Goal: Transaction & Acquisition: Purchase product/service

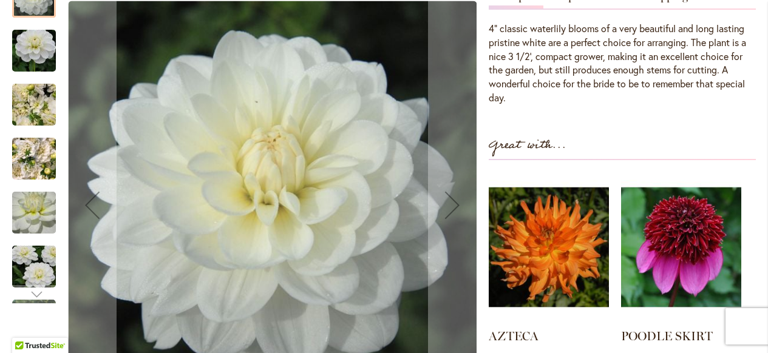
scroll to position [425, 0]
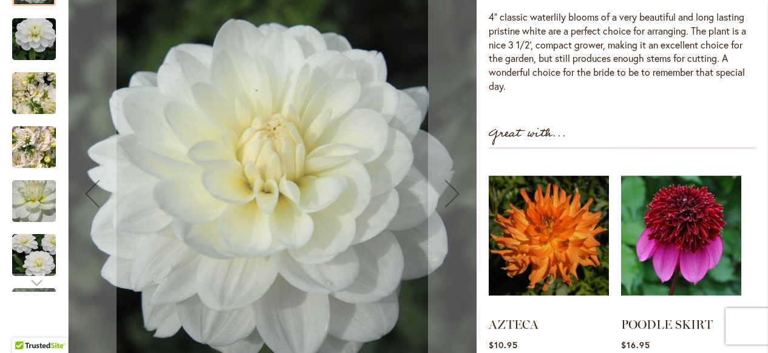
click at [20, 84] on img "BRIDE TO BE" at bounding box center [33, 93] width 87 height 66
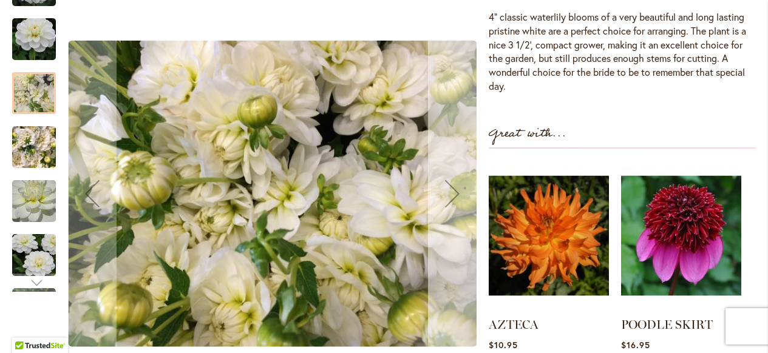
click at [456, 191] on div "Next" at bounding box center [452, 193] width 49 height 49
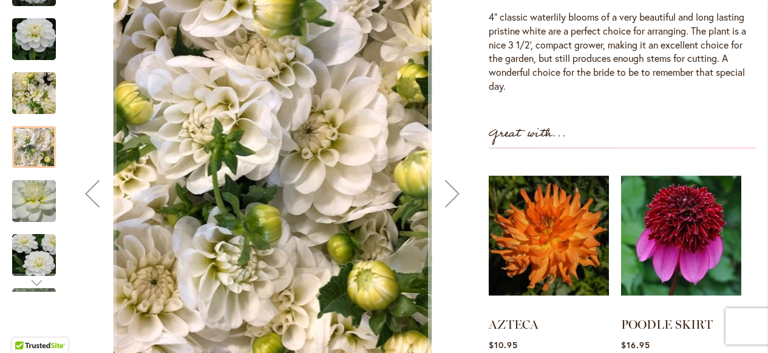
click at [456, 191] on div "Next" at bounding box center [452, 193] width 49 height 49
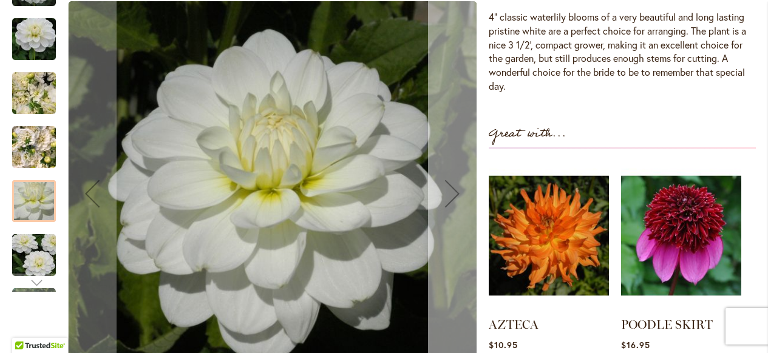
click at [456, 191] on div "Next" at bounding box center [452, 193] width 49 height 49
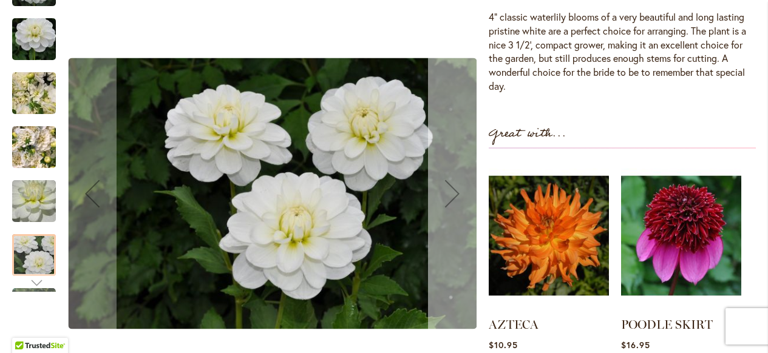
click at [456, 191] on div "Next" at bounding box center [452, 193] width 49 height 49
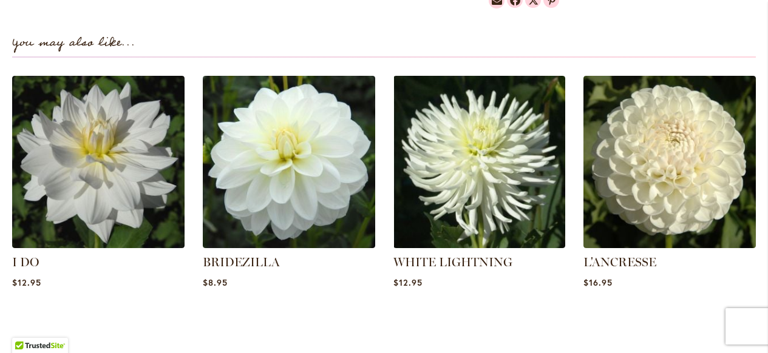
scroll to position [867, 0]
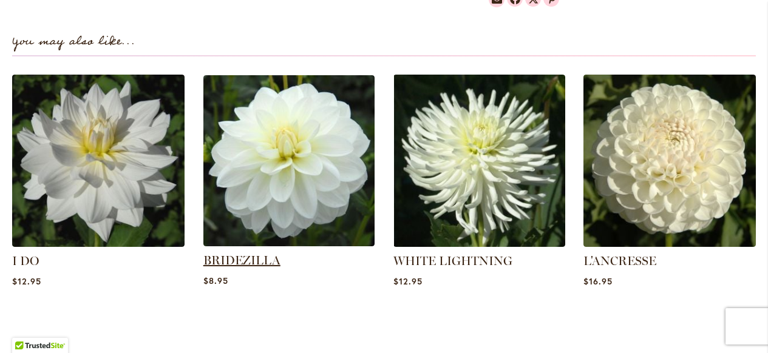
click at [240, 261] on link "BRIDEZILLA" at bounding box center [241, 260] width 77 height 15
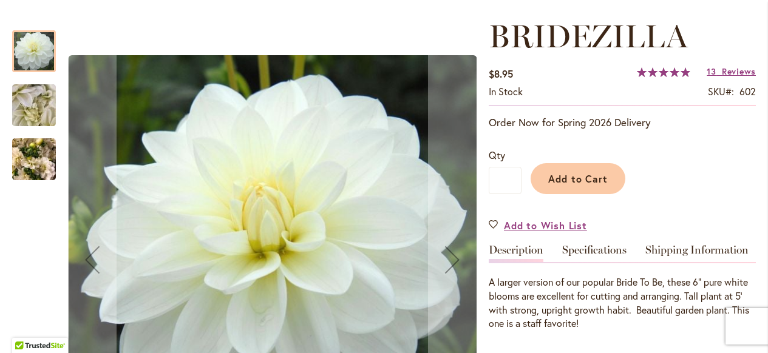
scroll to position [228, 0]
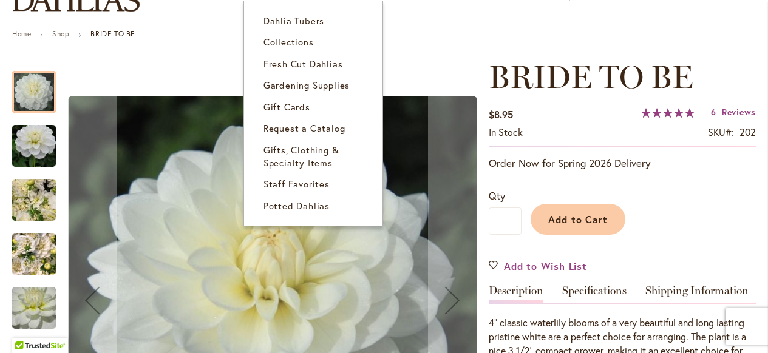
scroll to position [120, 0]
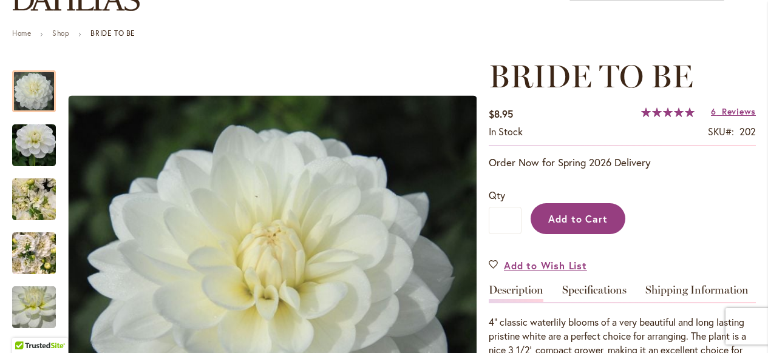
click at [592, 214] on span "Add to Cart" at bounding box center [578, 218] width 60 height 13
click at [592, 214] on div "Added" at bounding box center [638, 215] width 234 height 55
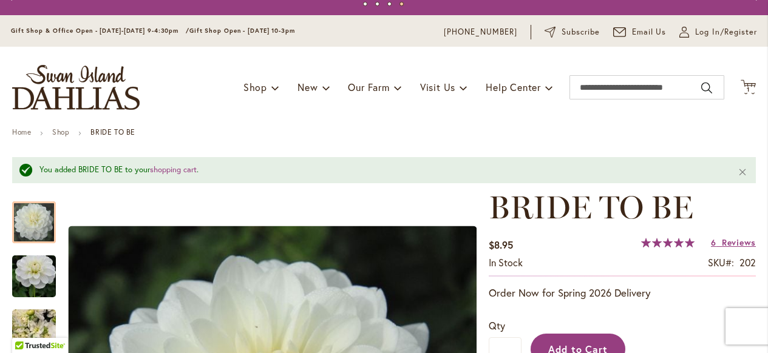
scroll to position [0, 0]
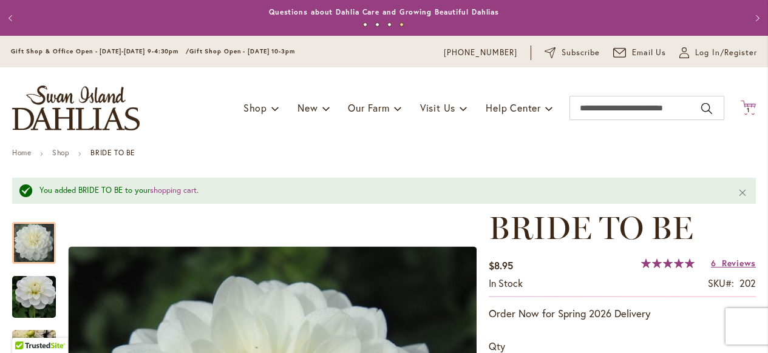
click at [747, 106] on icon at bounding box center [747, 107] width 15 height 15
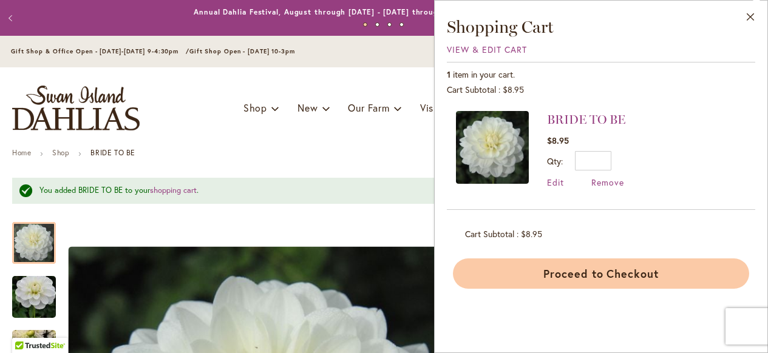
click at [587, 276] on button "Proceed to Checkout" at bounding box center [601, 274] width 296 height 30
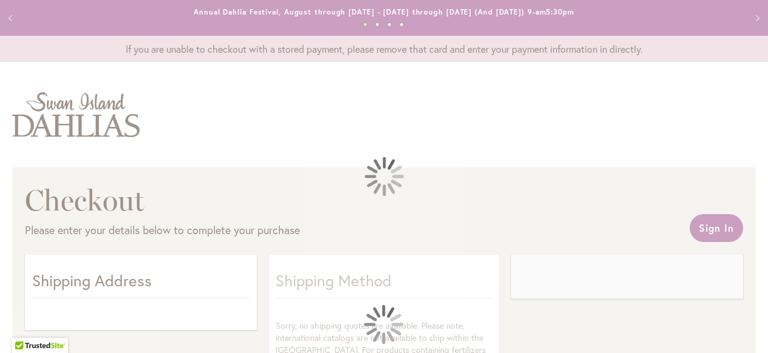
select select "**"
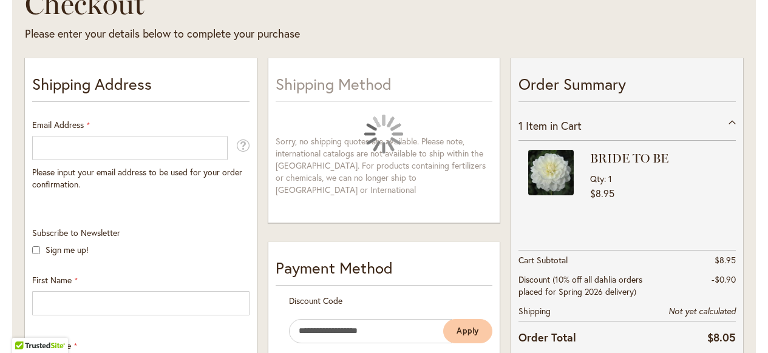
scroll to position [203, 0]
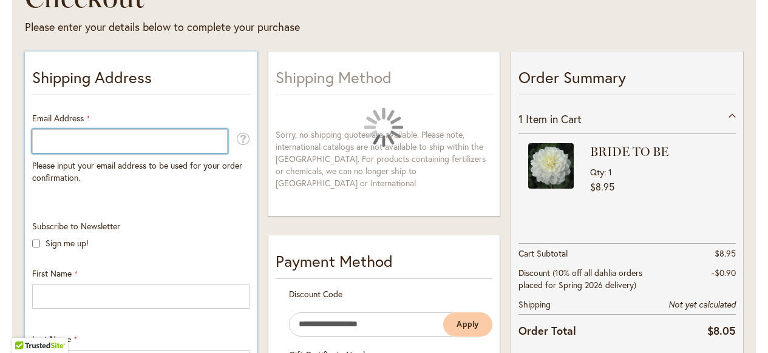
click at [58, 133] on input "Email Address" at bounding box center [129, 141] width 195 height 24
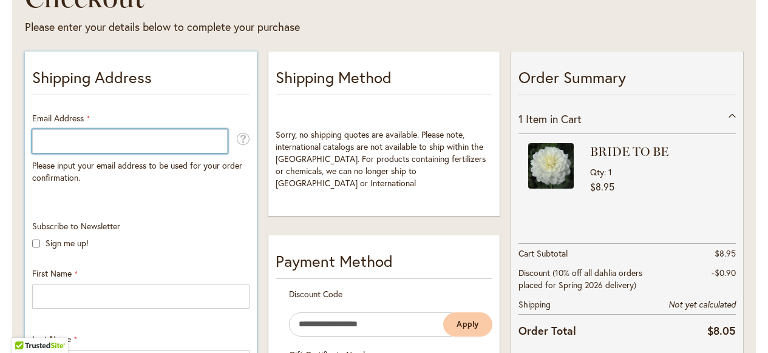
type input "**********"
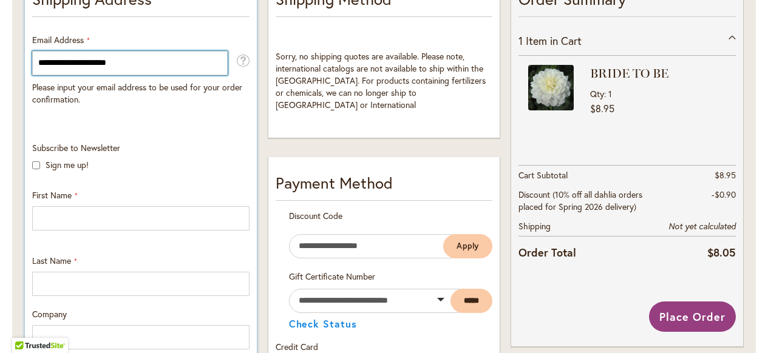
scroll to position [303, 0]
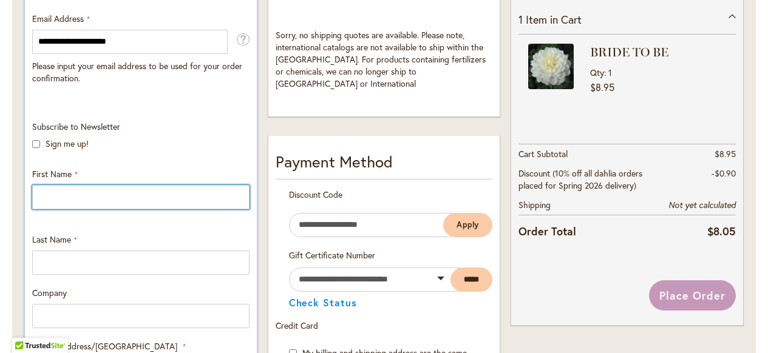
click at [46, 198] on input "First Name" at bounding box center [140, 197] width 217 height 24
type input "*******"
type input "*****"
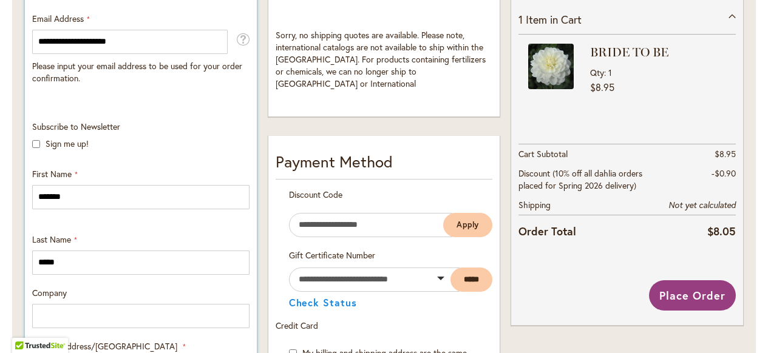
type input "**********"
select select "**"
type input "**********"
type input "*****"
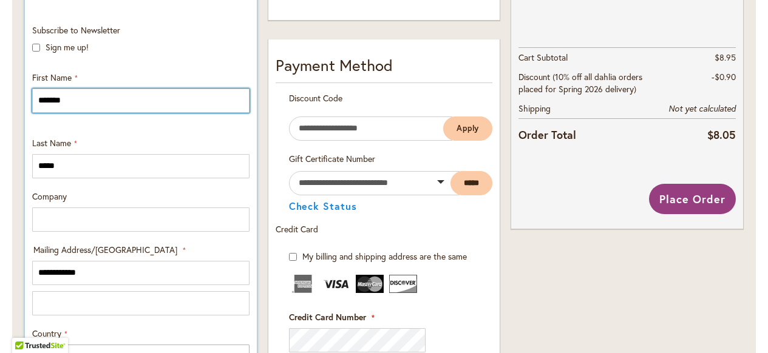
scroll to position [412, 0]
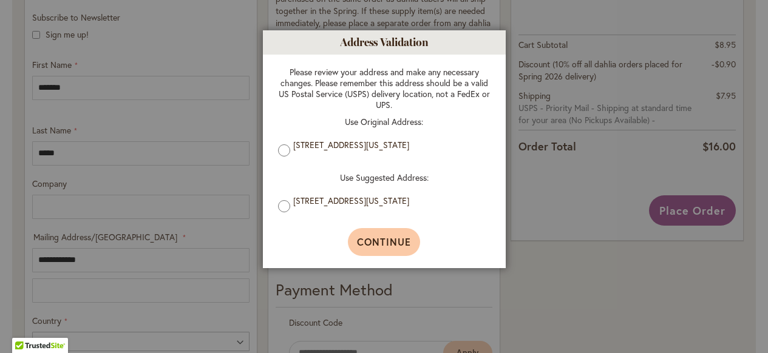
click at [383, 244] on span "Continue" at bounding box center [384, 241] width 54 height 13
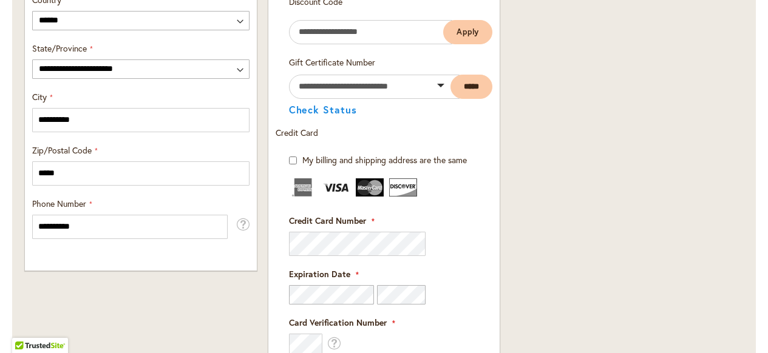
scroll to position [737, 0]
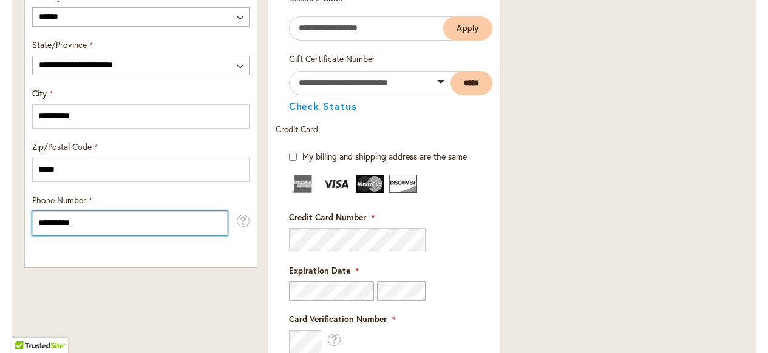
drag, startPoint x: 92, startPoint y: 225, endPoint x: 15, endPoint y: 215, distance: 77.1
click at [15, 215] on div "Checkout Please enter your details below to complete your purchase Sign In Clos…" at bounding box center [383, 46] width 743 height 1231
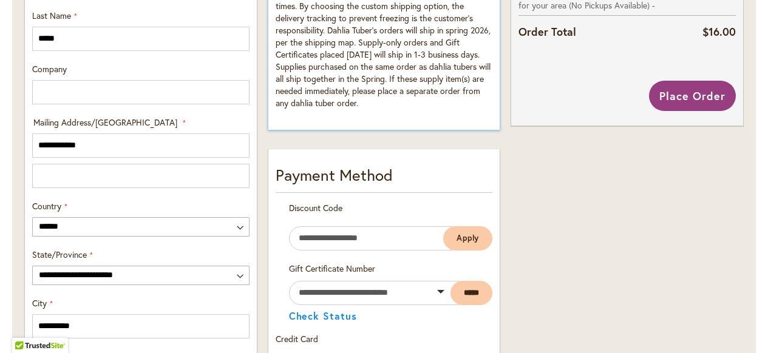
scroll to position [534, 0]
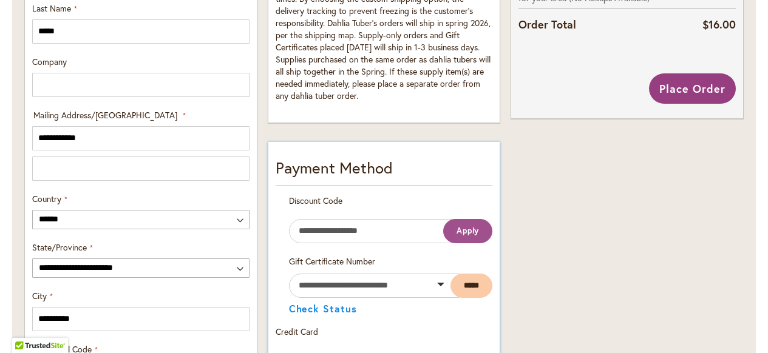
type input "**********"
click at [461, 231] on span "Apply" at bounding box center [467, 231] width 23 height 10
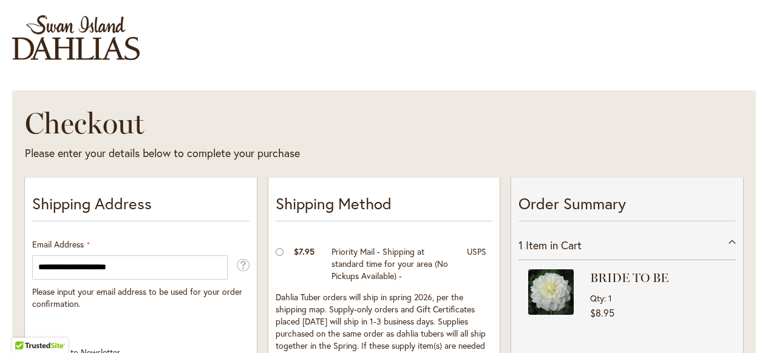
scroll to position [42, 0]
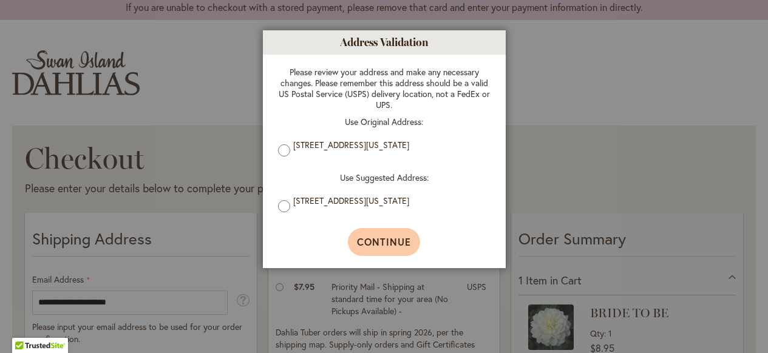
click at [374, 244] on span "Continue" at bounding box center [384, 241] width 54 height 13
click at [377, 248] on span "Continue" at bounding box center [384, 241] width 54 height 13
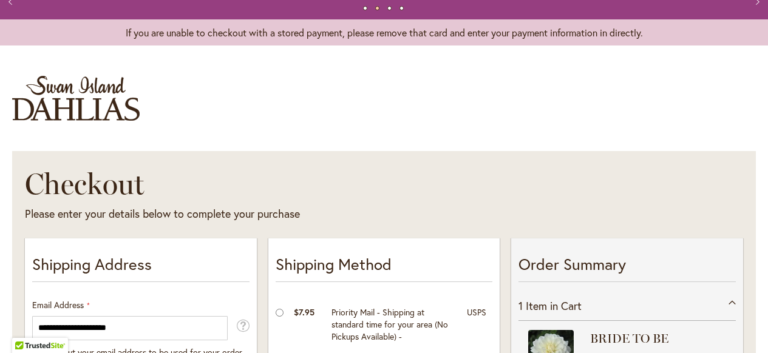
scroll to position [0, 0]
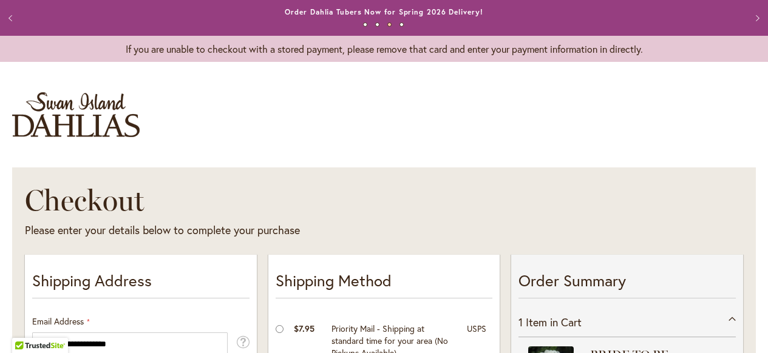
click at [4, 16] on button "Previous" at bounding box center [12, 18] width 24 height 24
click at [12, 16] on button "Previous" at bounding box center [12, 18] width 24 height 24
click at [12, 18] on button "Previous" at bounding box center [12, 18] width 24 height 24
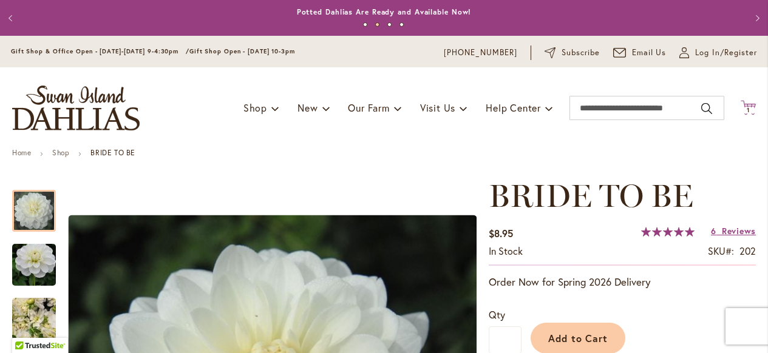
click at [750, 106] on icon "Cart .cls-1 { fill: #231f20; }" at bounding box center [747, 107] width 15 height 15
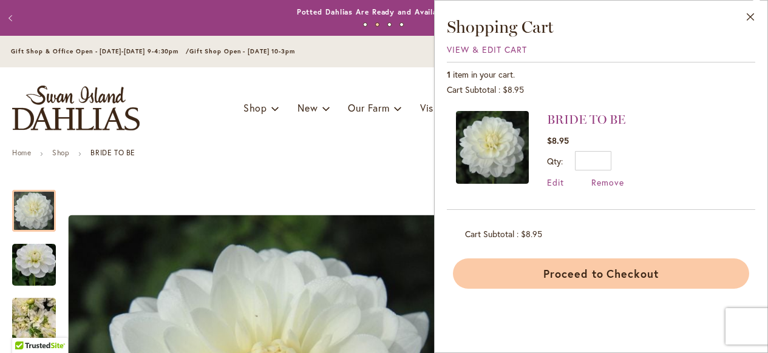
click at [594, 269] on button "Proceed to Checkout" at bounding box center [601, 274] width 296 height 30
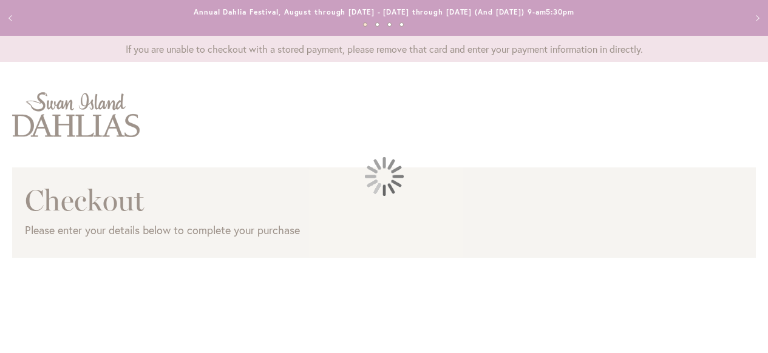
select select "**"
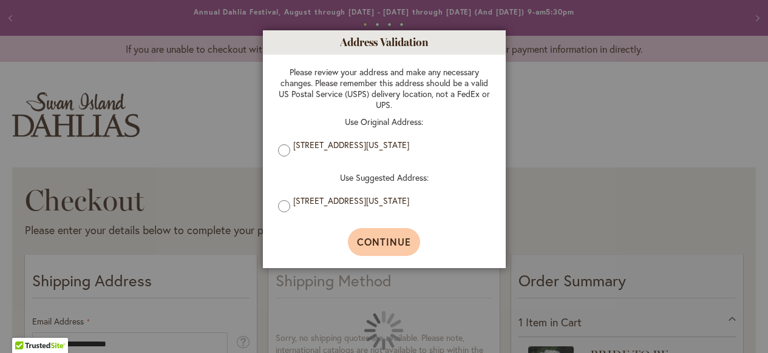
click at [392, 246] on span "Continue" at bounding box center [384, 241] width 54 height 13
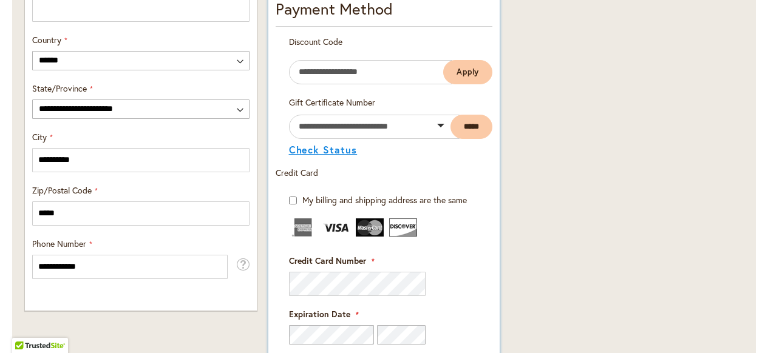
scroll to position [694, 0]
click at [334, 224] on img at bounding box center [336, 227] width 28 height 18
click at [333, 226] on img at bounding box center [336, 227] width 28 height 18
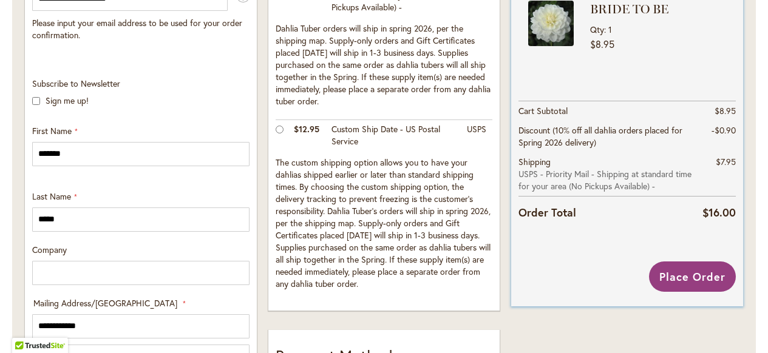
scroll to position [350, 0]
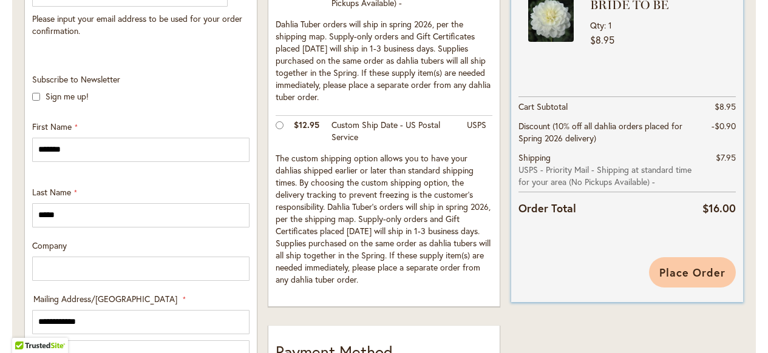
click at [688, 274] on span "Place Order" at bounding box center [692, 272] width 66 height 15
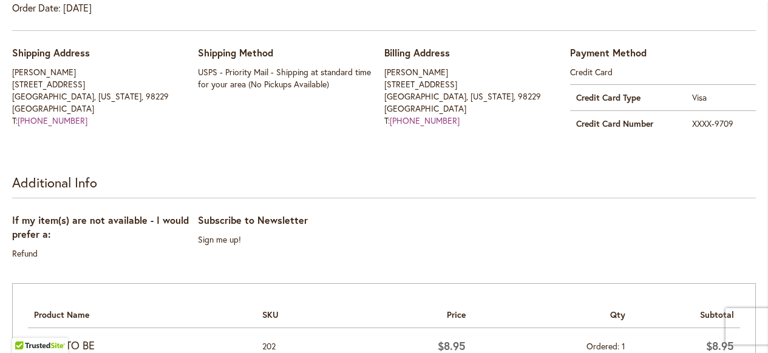
scroll to position [316, 0]
